Goal: Task Accomplishment & Management: Manage account settings

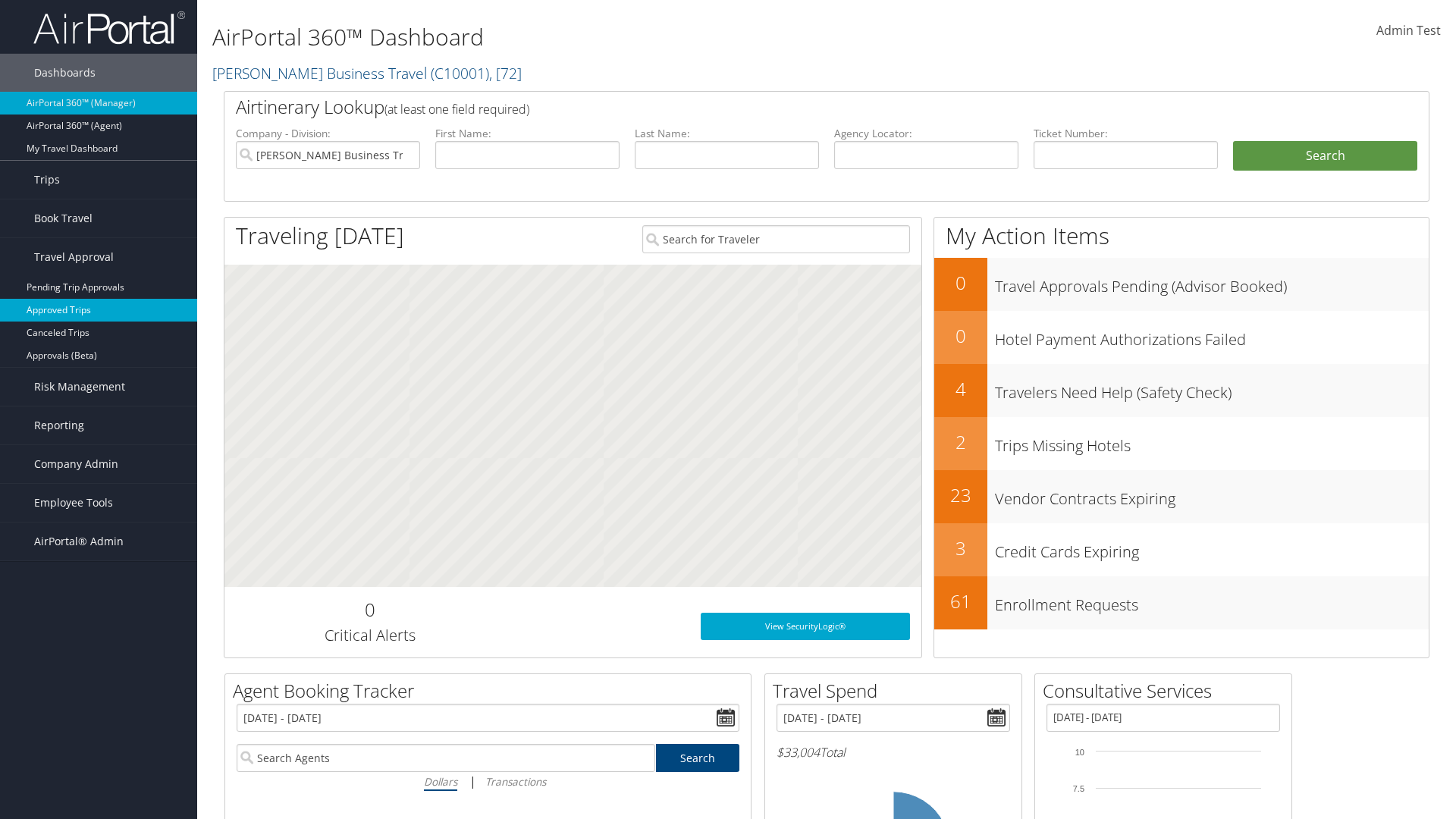
click at [98, 310] on link "Approved Trips" at bounding box center [98, 309] width 198 height 22
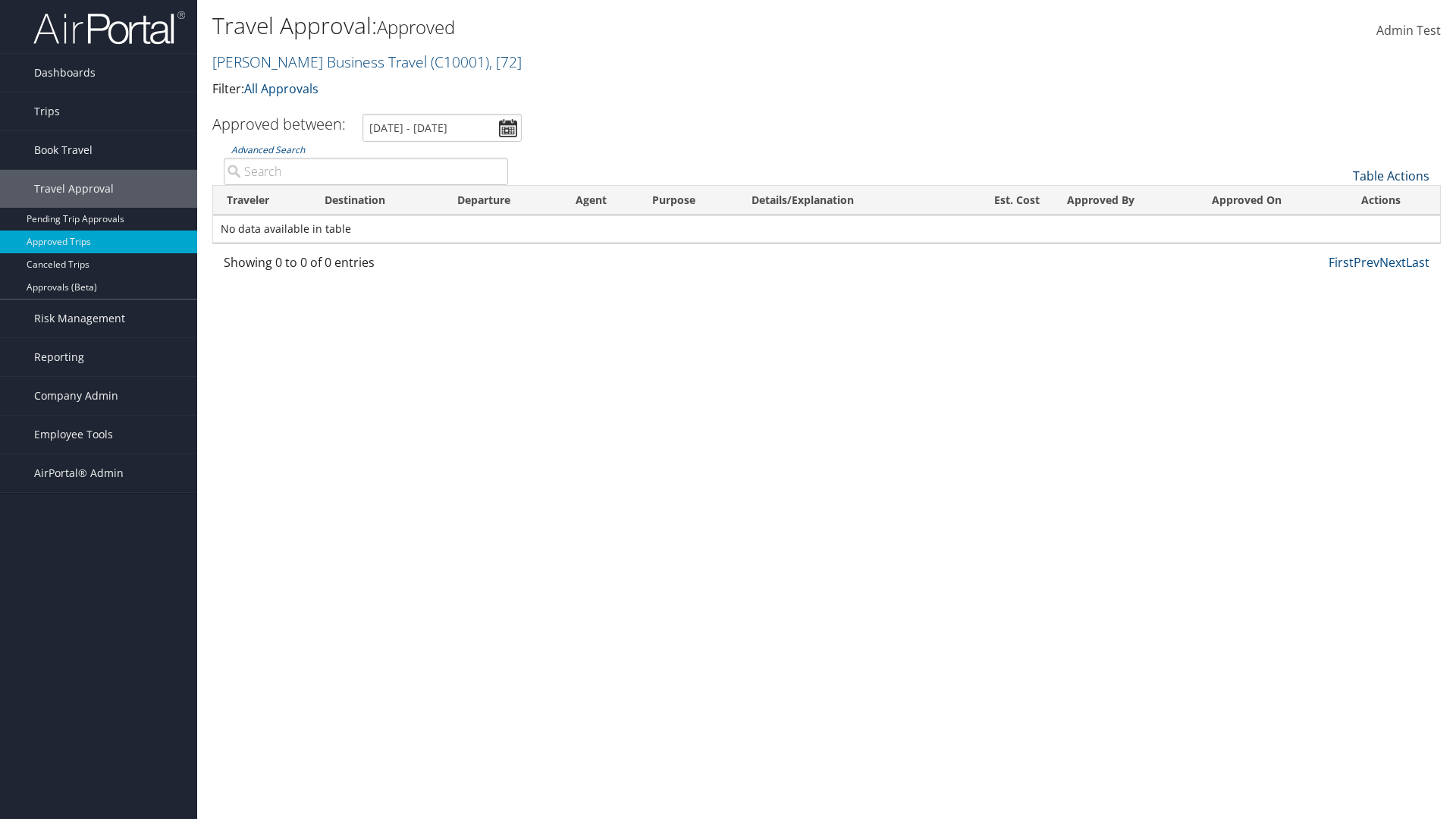
click at [1391, 176] on link "Table Actions" at bounding box center [1392, 175] width 77 height 17
click at [1340, 199] on link "Download Report" at bounding box center [1340, 199] width 199 height 26
click at [1391, 176] on link "Table Actions" at bounding box center [1392, 175] width 77 height 17
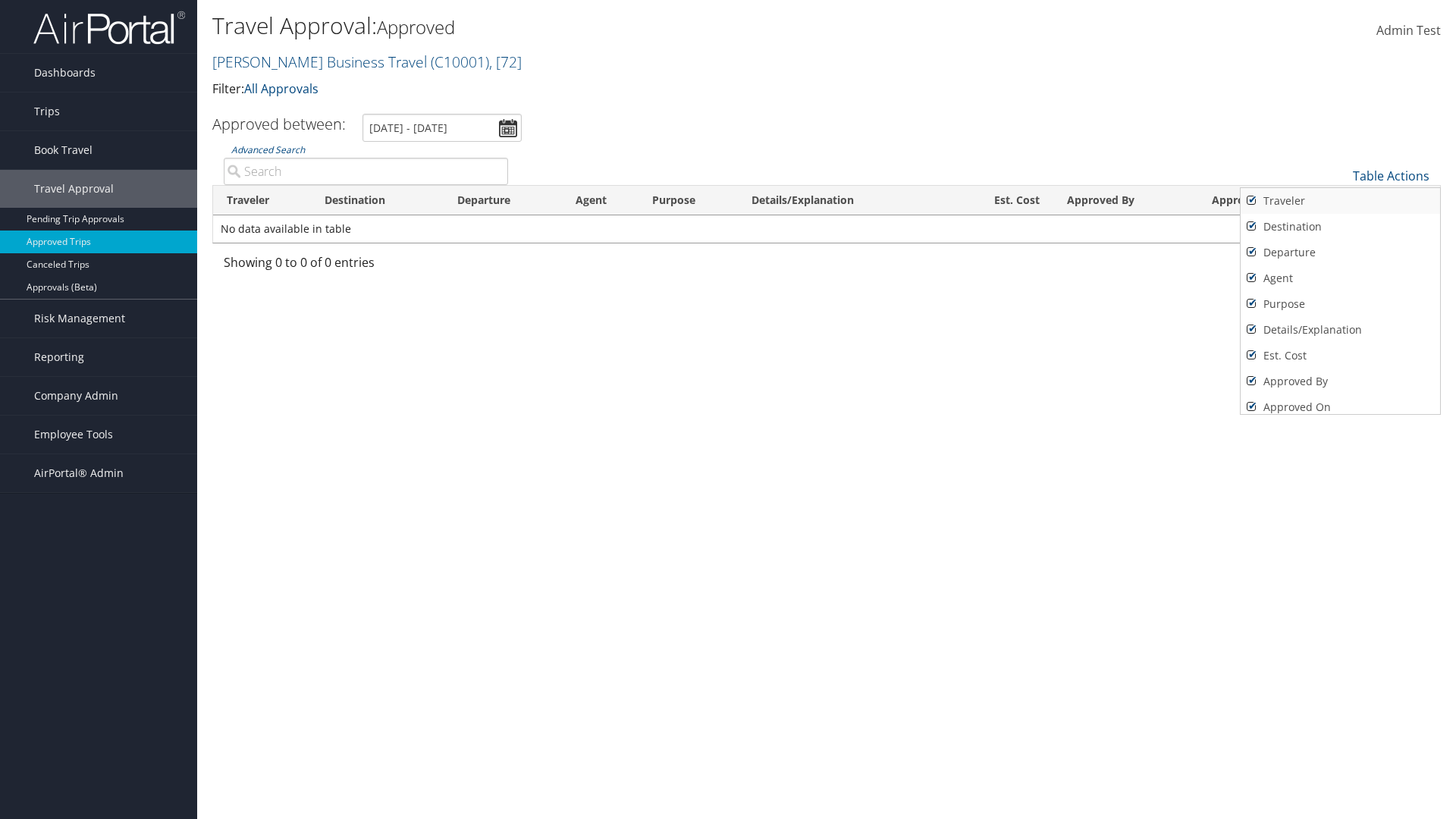
click at [1340, 201] on link "Traveler" at bounding box center [1340, 200] width 199 height 26
click at [1340, 227] on link "Destination" at bounding box center [1340, 226] width 199 height 26
click at [1340, 253] on link "Departure" at bounding box center [1340, 252] width 199 height 26
click at [1340, 278] on link "Agent" at bounding box center [1340, 278] width 199 height 26
click at [1340, 304] on link "Purpose" at bounding box center [1340, 304] width 199 height 26
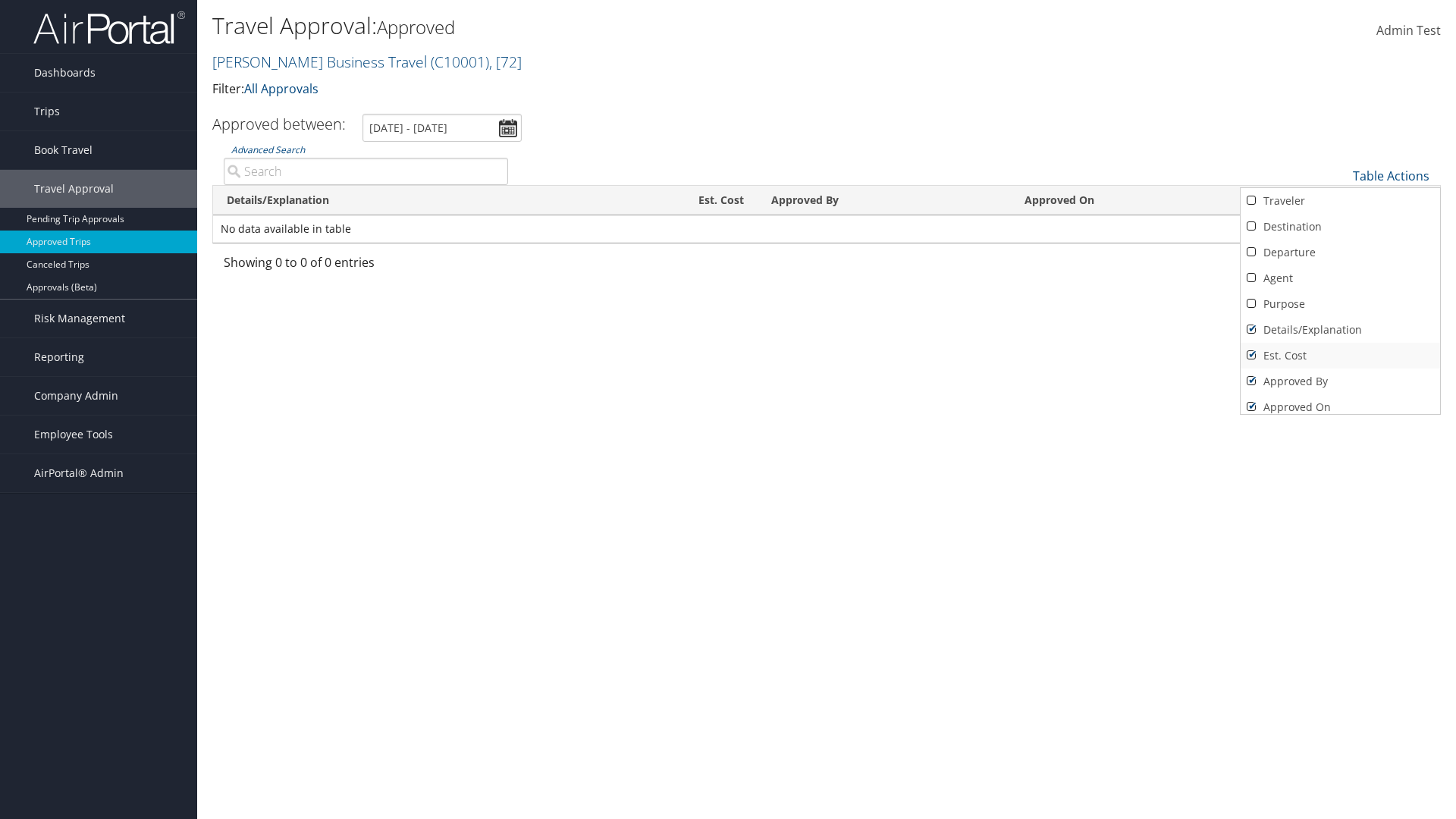
click at [1340, 330] on link "Details/Explanation" at bounding box center [1340, 330] width 199 height 26
click at [1340, 356] on link "Est. Cost" at bounding box center [1340, 355] width 199 height 26
click at [1340, 382] on link "Approved By" at bounding box center [1340, 381] width 199 height 26
click at [1340, 401] on link "Approved On" at bounding box center [1340, 407] width 199 height 26
click at [728, 410] on div at bounding box center [728, 410] width 1456 height 819
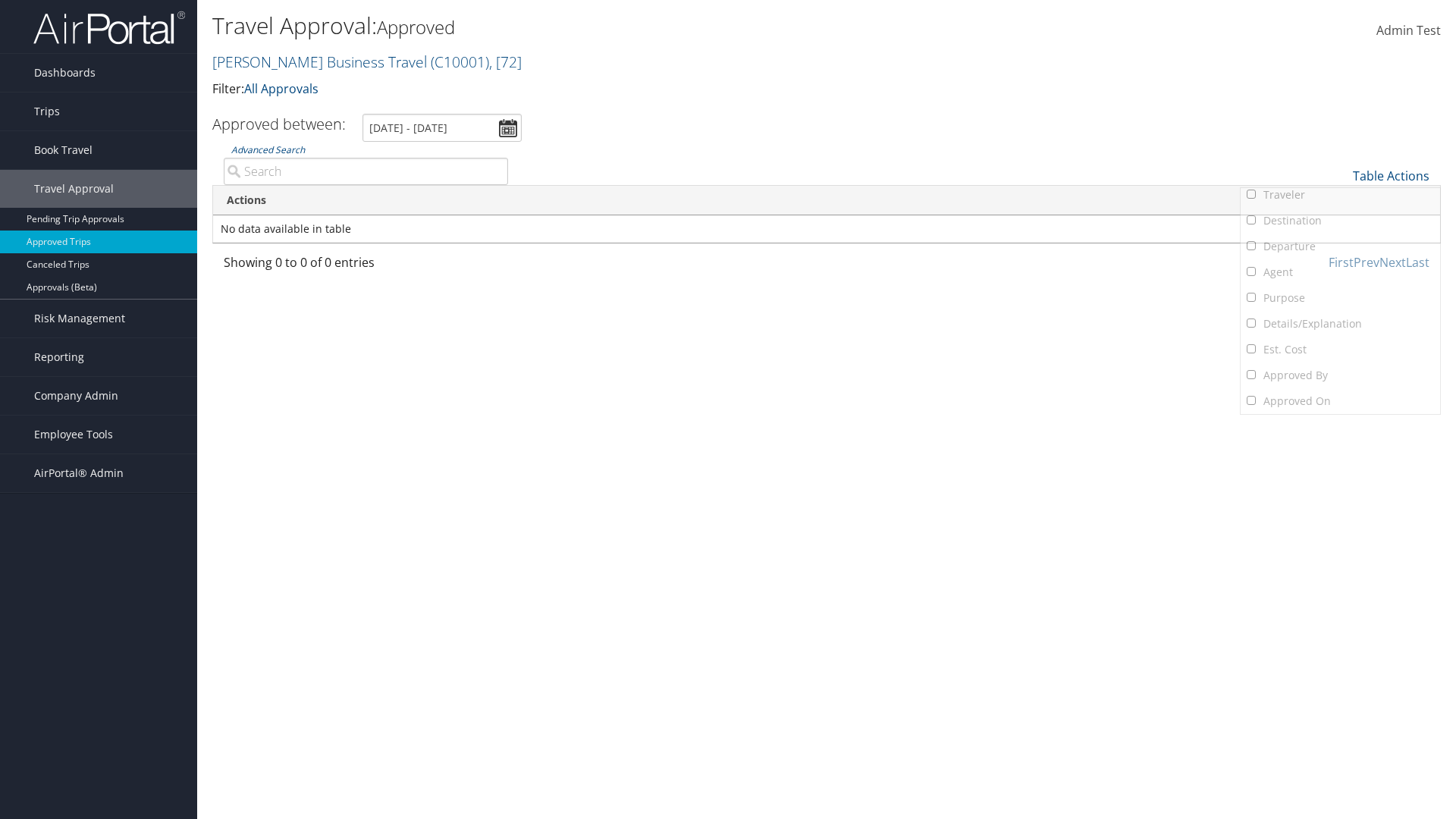
scroll to position [18, 0]
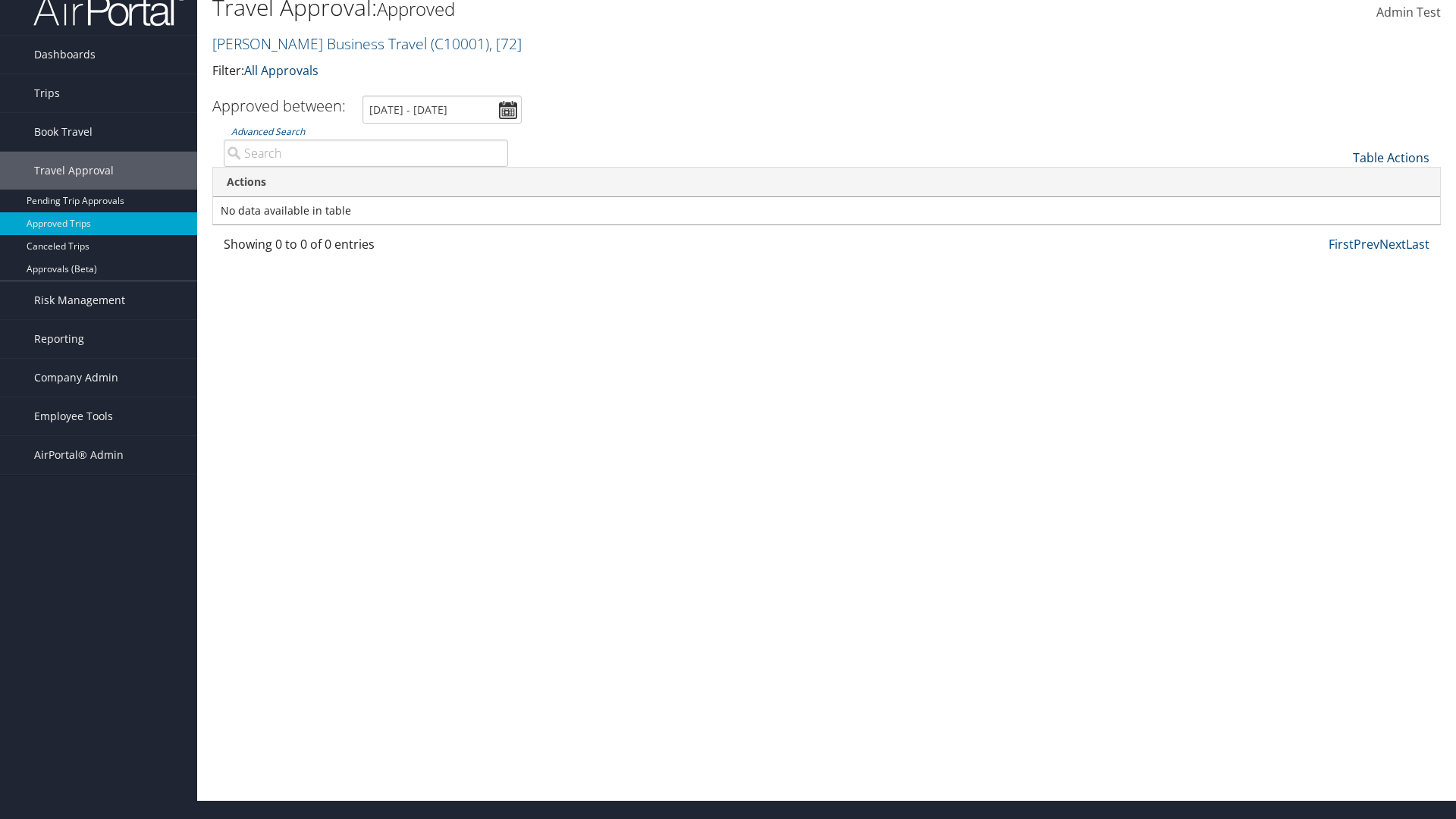
click at [1391, 157] on link "Table Actions" at bounding box center [1392, 157] width 77 height 17
click at [1340, 182] on link "Traveler" at bounding box center [1340, 182] width 199 height 26
click at [1340, 208] on link "Destination" at bounding box center [1340, 208] width 199 height 26
click at [1340, 234] on link "Departure" at bounding box center [1340, 234] width 199 height 26
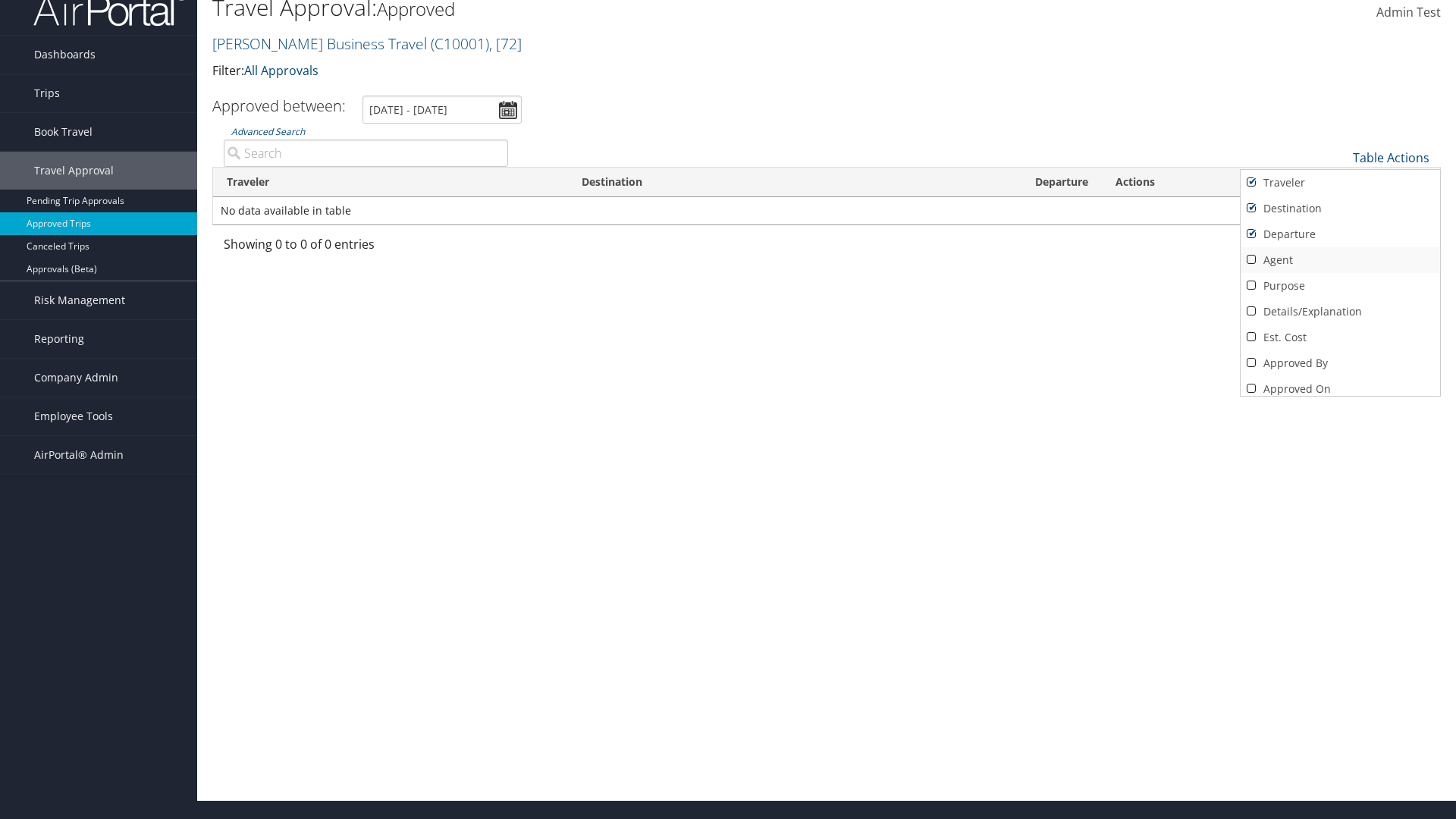
click at [1340, 260] on link "Agent" at bounding box center [1340, 260] width 199 height 26
click at [1340, 286] on link "Purpose" at bounding box center [1340, 285] width 199 height 26
click at [1340, 312] on link "Details/Explanation" at bounding box center [1340, 311] width 199 height 26
click at [1340, 338] on link "Est. Cost" at bounding box center [1340, 337] width 199 height 26
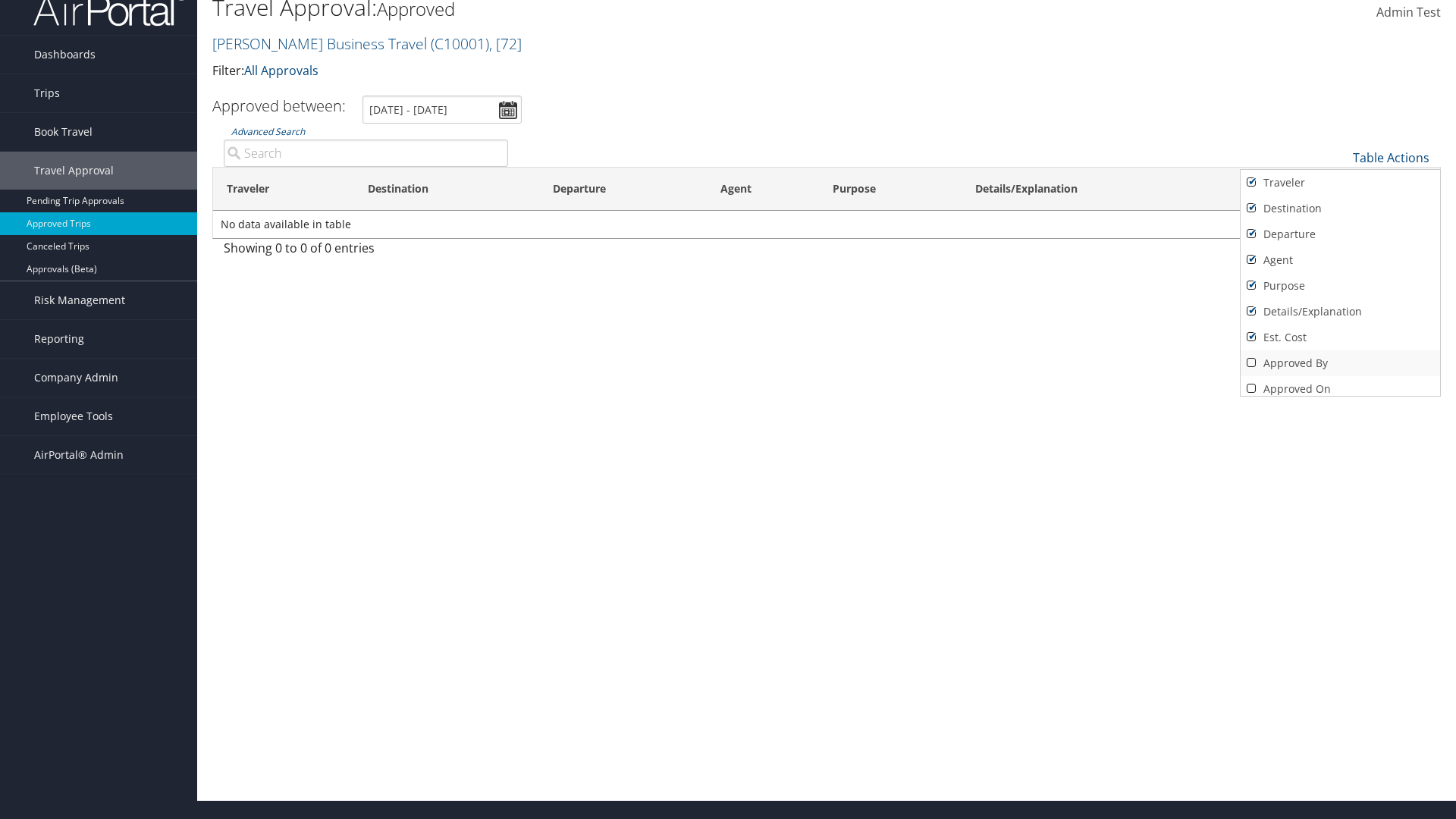
click at [1340, 363] on link "Approved By" at bounding box center [1340, 363] width 199 height 26
click at [1340, 383] on link "Approved On" at bounding box center [1340, 389] width 199 height 26
click at [728, 410] on div at bounding box center [728, 410] width 1456 height 819
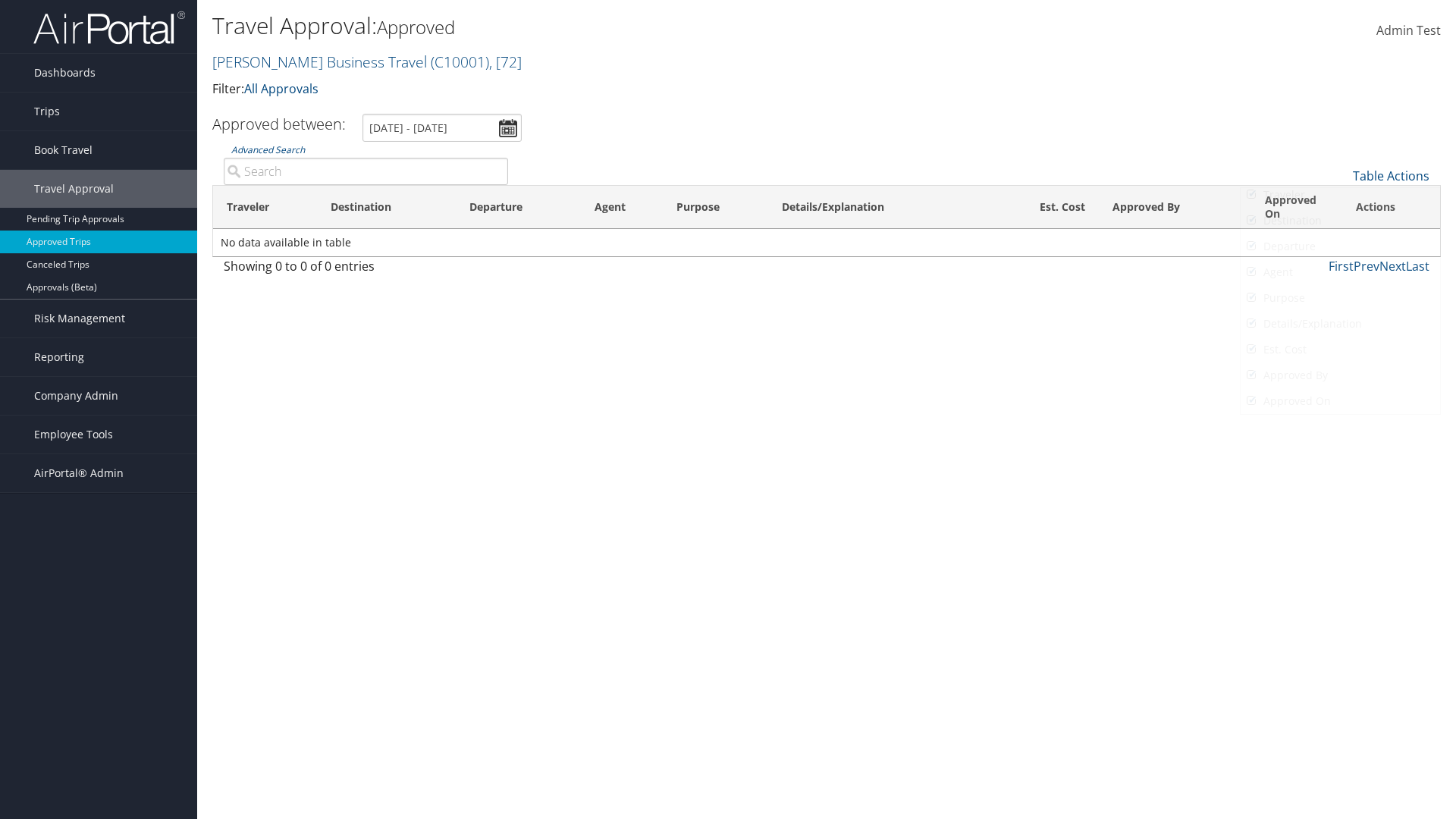
scroll to position [18, 0]
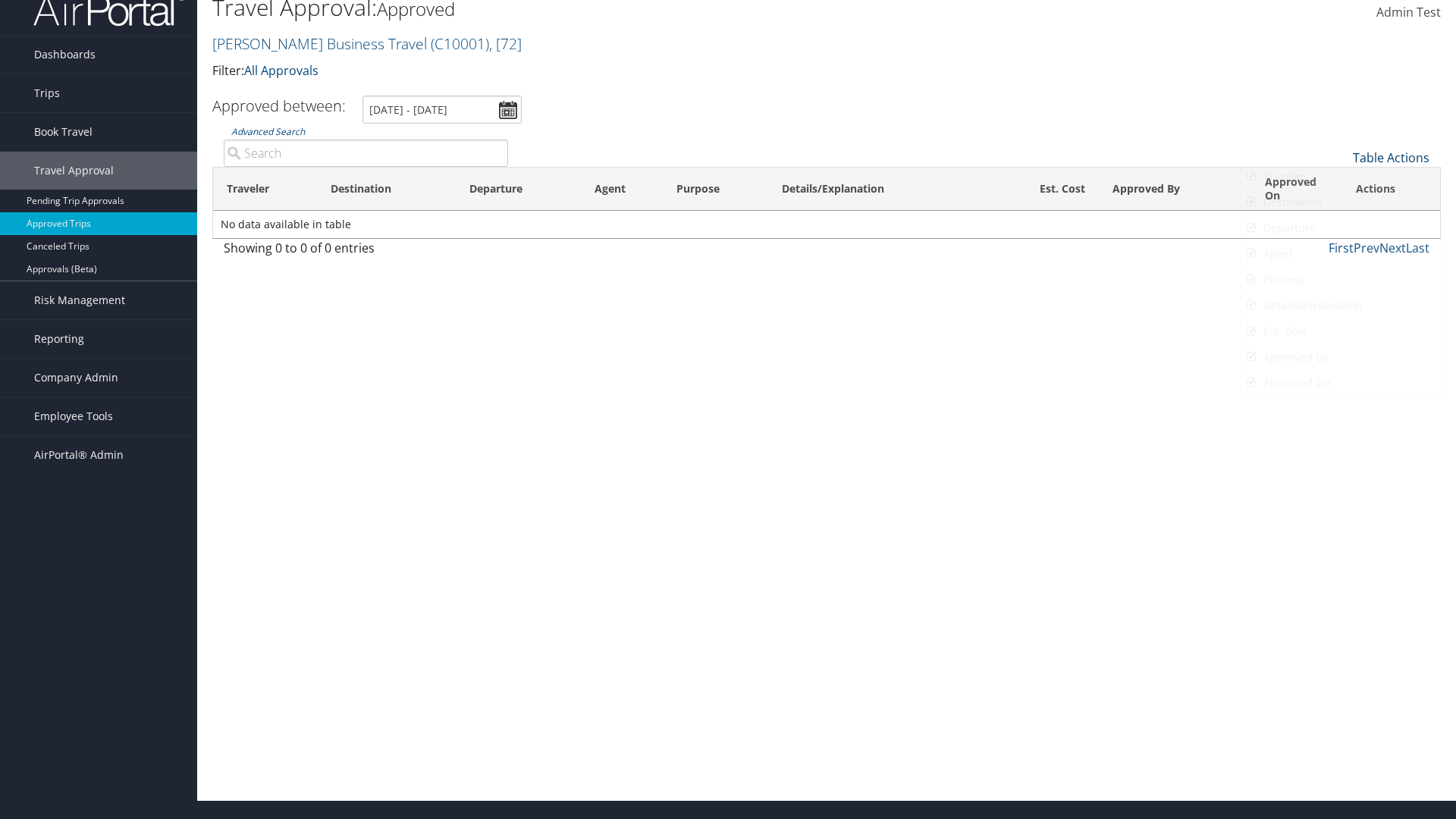
click at [1391, 157] on link "Table Actions" at bounding box center [1392, 157] width 77 height 17
click at [1391, 166] on link "Table Actions" at bounding box center [1392, 157] width 77 height 17
